Goal: Task Accomplishment & Management: Use online tool/utility

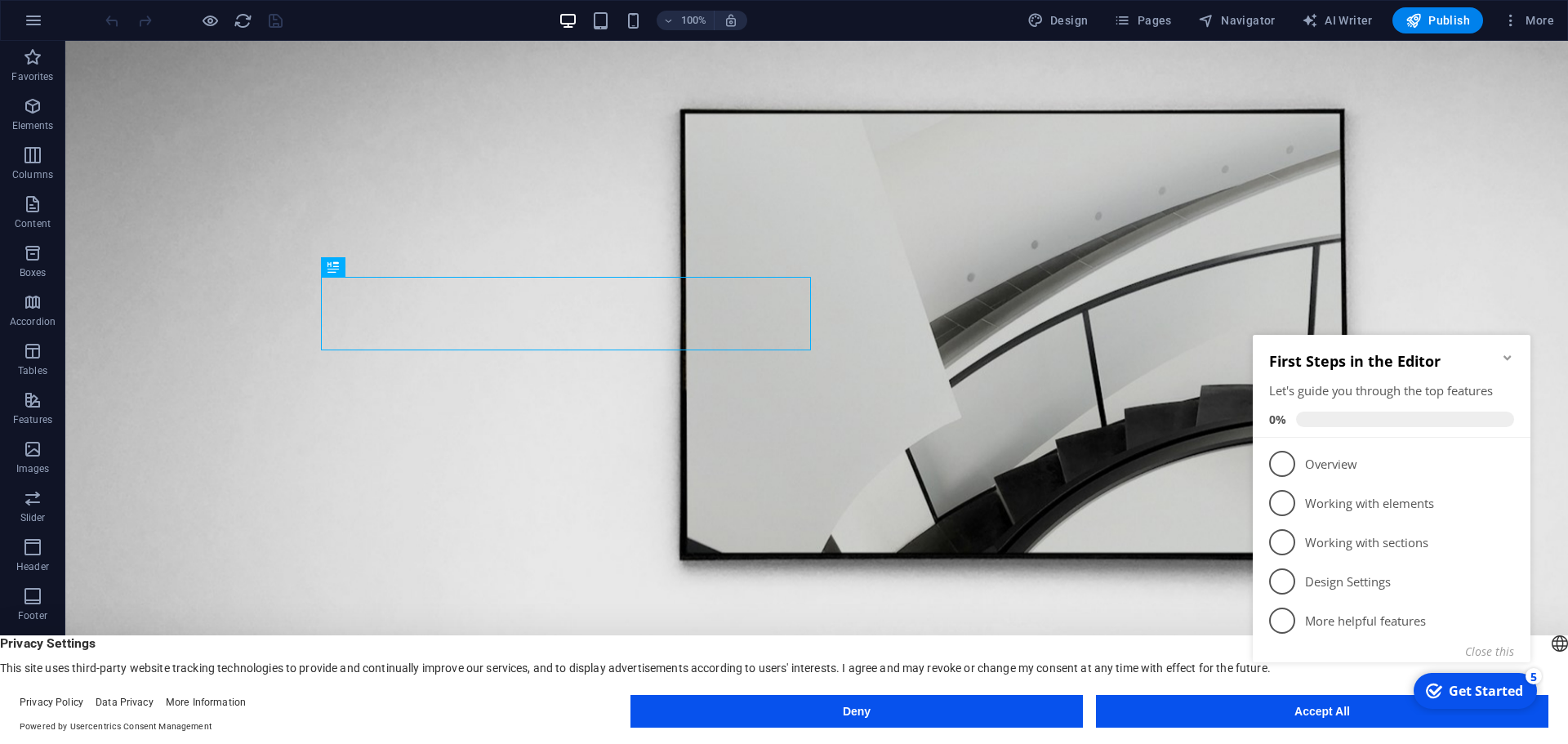
click at [1500, 354] on h2 "First Steps in the Editor" at bounding box center [1392, 361] width 245 height 20
click at [1504, 351] on icon "Minimize checklist" at bounding box center [1508, 357] width 13 height 13
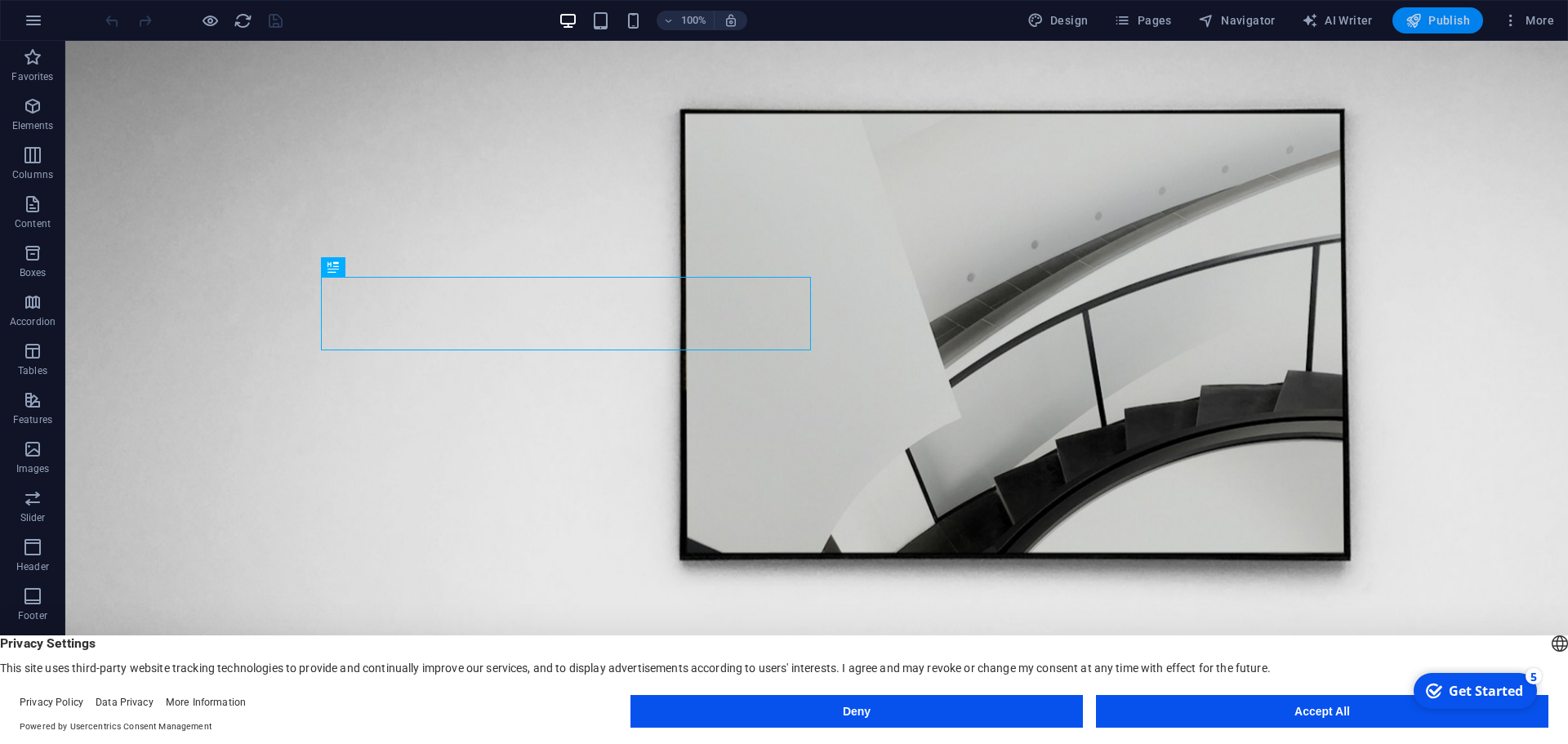
click at [1463, 20] on span "Publish" at bounding box center [1438, 20] width 65 height 16
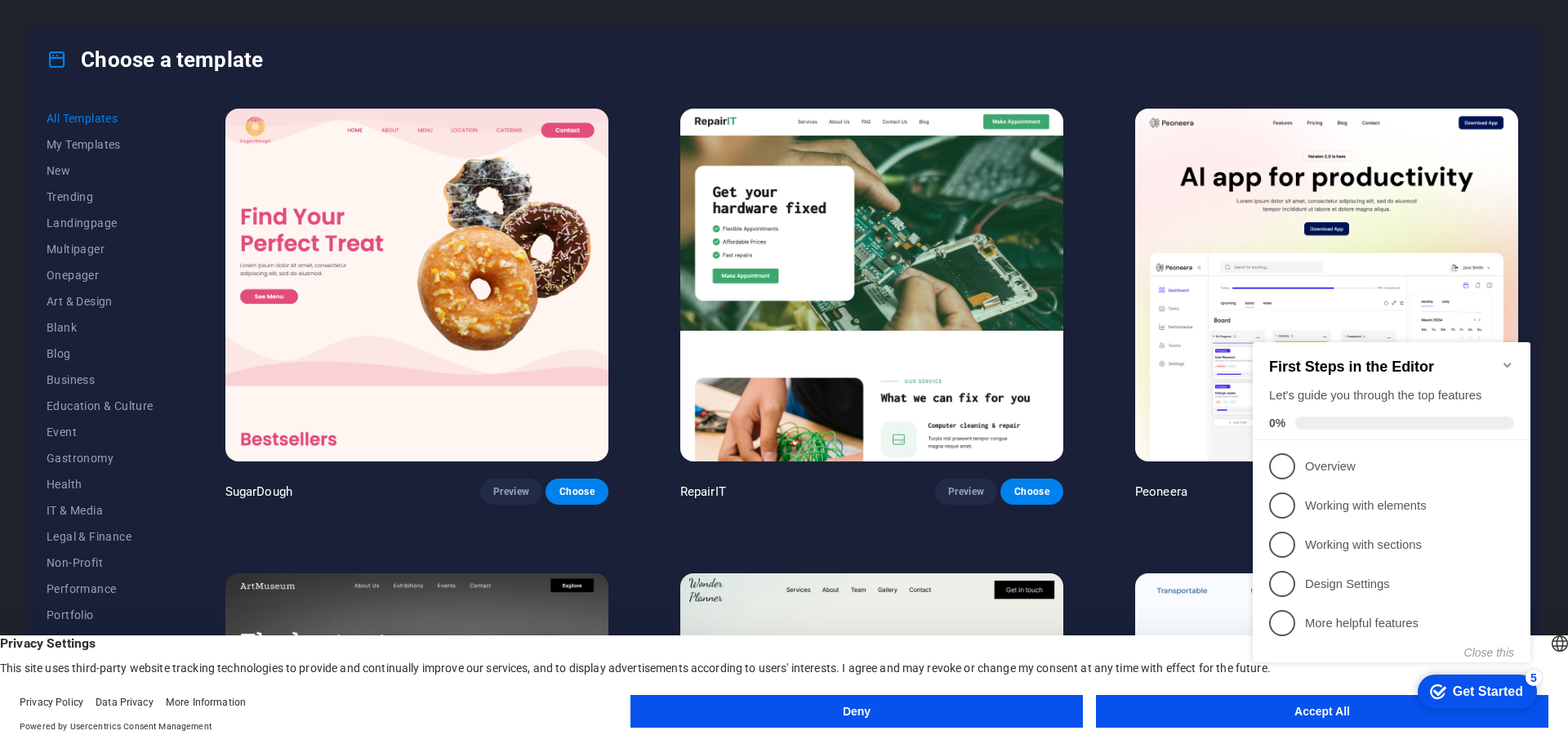
click at [1213, 724] on button "Accept All" at bounding box center [1322, 712] width 452 height 32
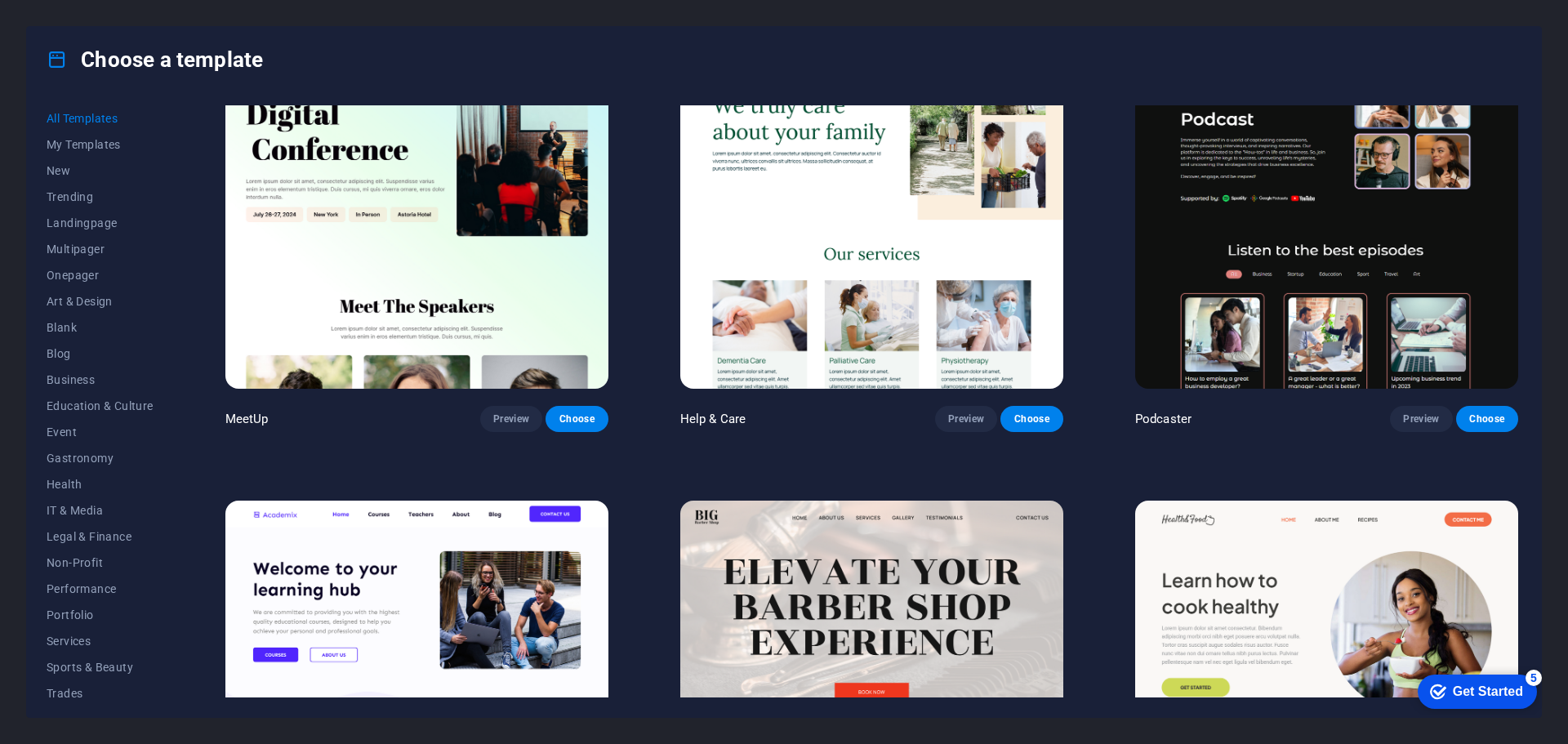
scroll to position [1878, 0]
